Goal: Find specific page/section: Find specific page/section

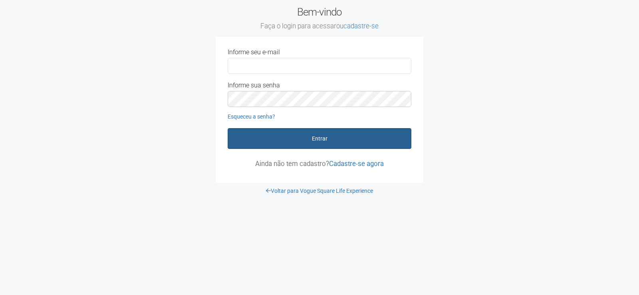
type input "**********"
click at [271, 145] on button "Entrar" at bounding box center [320, 138] width 184 height 21
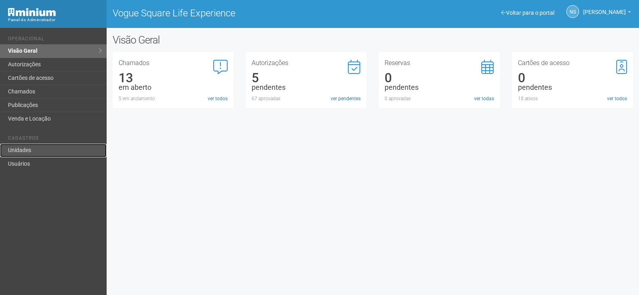
click at [62, 152] on link "Unidades" at bounding box center [53, 151] width 107 height 14
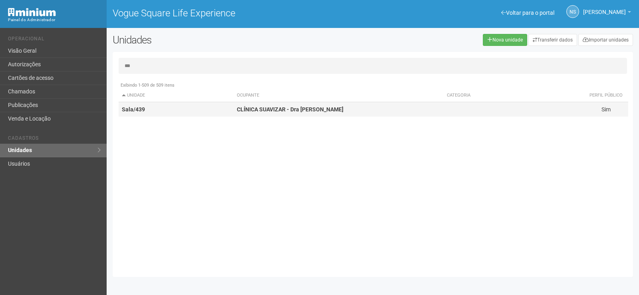
type input "***"
click at [288, 110] on strong "CLÍNICA SUAVIZAR - Dra [PERSON_NAME]" at bounding box center [290, 109] width 107 height 6
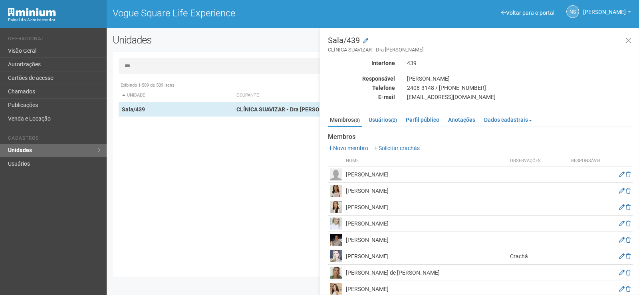
scroll to position [10, 0]
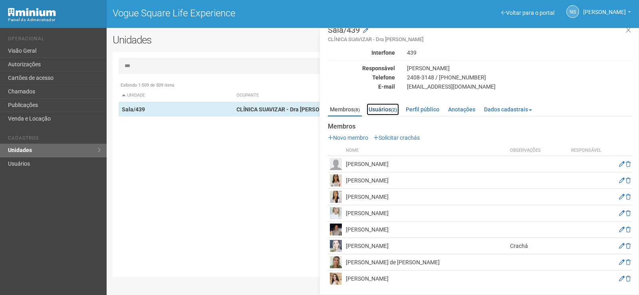
click at [388, 109] on link "Usuários (2)" at bounding box center [383, 110] width 32 height 12
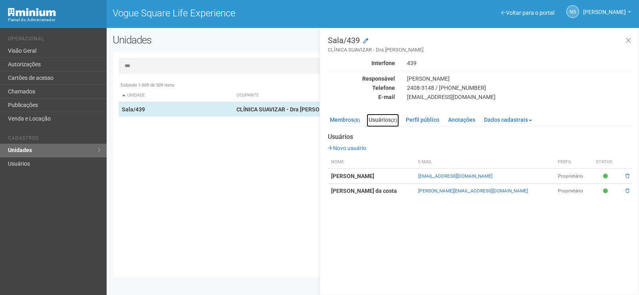
scroll to position [0, 0]
click at [377, 184] on td "[PERSON_NAME] da costa" at bounding box center [371, 191] width 87 height 15
click at [611, 190] on td at bounding box center [607, 191] width 28 height 15
click at [376, 193] on strong "[PERSON_NAME] da costa" at bounding box center [364, 191] width 66 height 6
click at [396, 192] on td "[PERSON_NAME] da costa" at bounding box center [371, 191] width 87 height 15
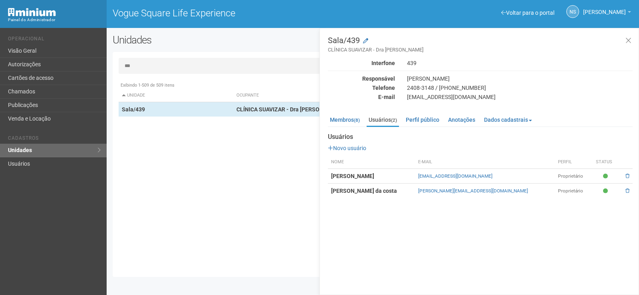
click at [391, 191] on td "[PERSON_NAME] da costa" at bounding box center [371, 191] width 87 height 15
click at [388, 190] on td "[PERSON_NAME] da costa" at bounding box center [371, 191] width 87 height 15
click at [386, 190] on strong "[PERSON_NAME] da costa" at bounding box center [364, 191] width 66 height 6
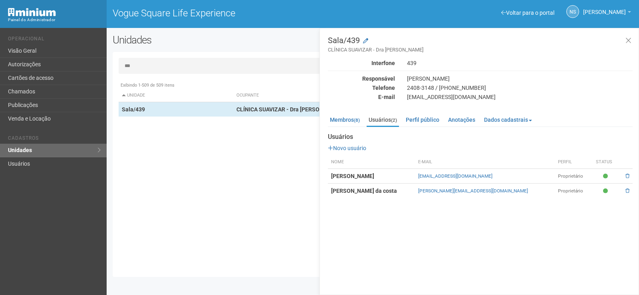
click at [396, 189] on td "[PERSON_NAME] da costa" at bounding box center [371, 191] width 87 height 15
drag, startPoint x: 394, startPoint y: 191, endPoint x: 328, endPoint y: 192, distance: 66.0
click at [328, 192] on td "[PERSON_NAME] da costa" at bounding box center [371, 191] width 87 height 15
copy strong "[PERSON_NAME] da costa"
